Goal: Register for event/course

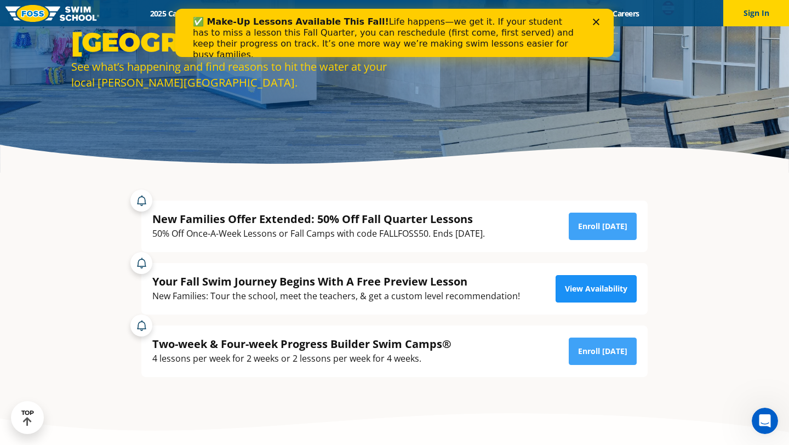
scroll to position [135, 0]
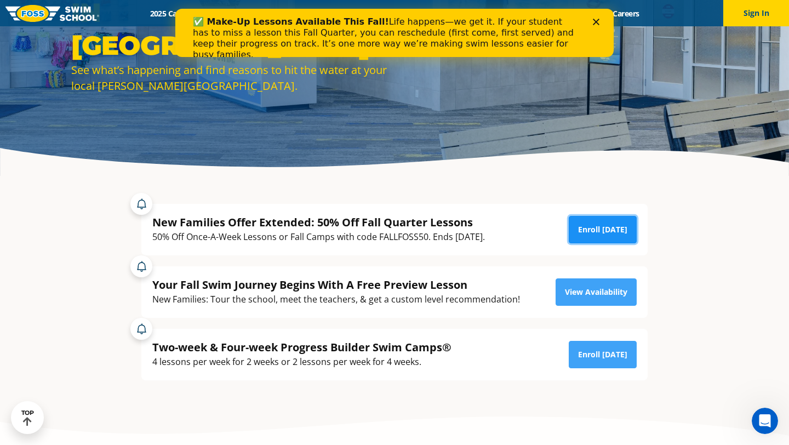
click at [626, 228] on link "Enroll [DATE]" at bounding box center [603, 229] width 68 height 27
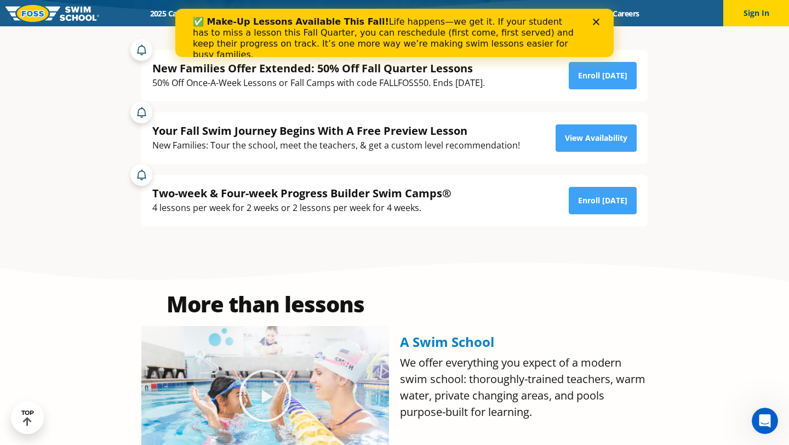
scroll to position [295, 0]
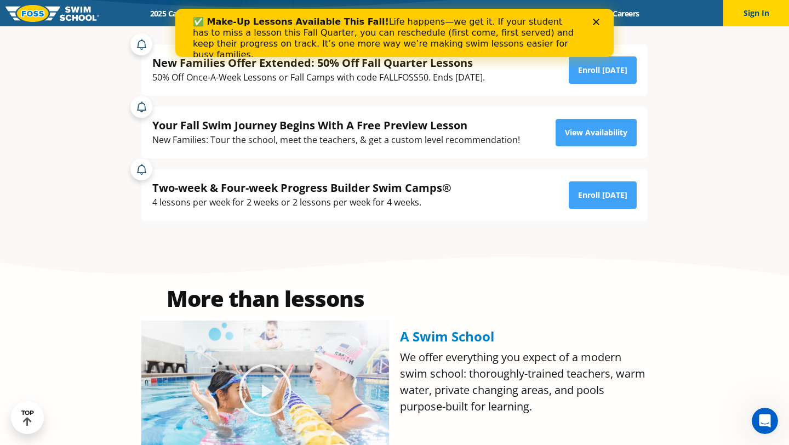
click at [446, 334] on span "A Swim School" at bounding box center [447, 336] width 94 height 18
click at [613, 60] on link "Enroll [DATE]" at bounding box center [603, 69] width 68 height 27
